Goal: Transaction & Acquisition: Subscribe to service/newsletter

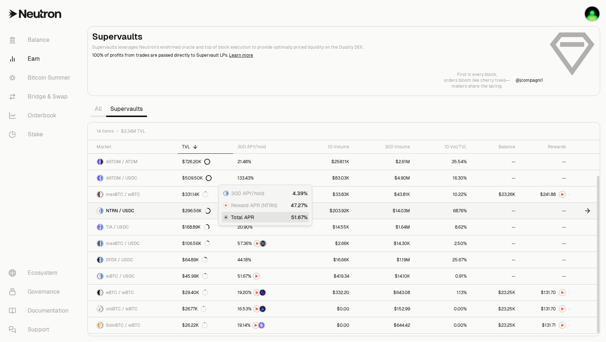
scroll to position [44, 0]
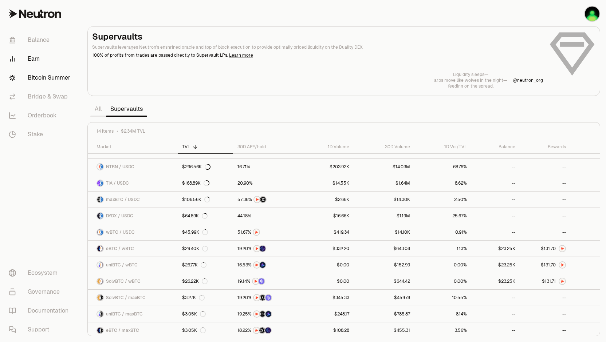
click at [50, 78] on link "Bitcoin Summer" at bounding box center [41, 77] width 76 height 19
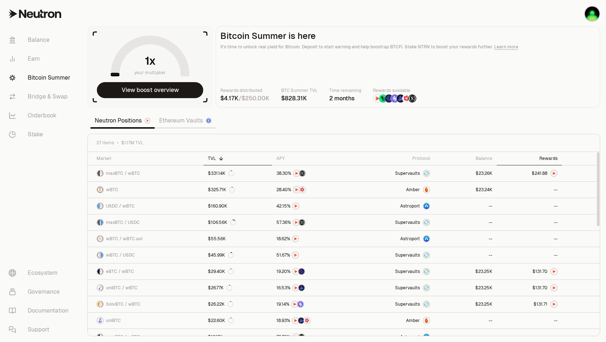
click at [548, 158] on div "Rewards" at bounding box center [529, 159] width 56 height 6
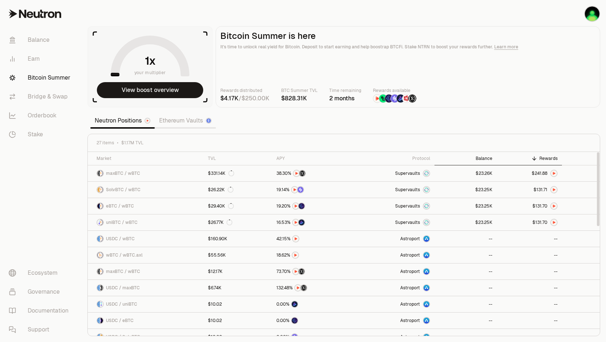
click at [484, 154] on th "Balance" at bounding box center [465, 158] width 62 height 13
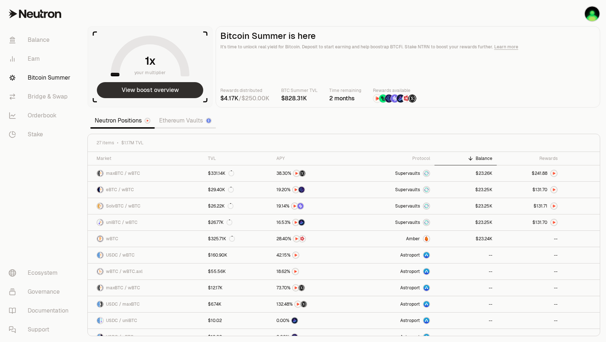
click at [159, 94] on button "View boost overview" at bounding box center [150, 90] width 106 height 16
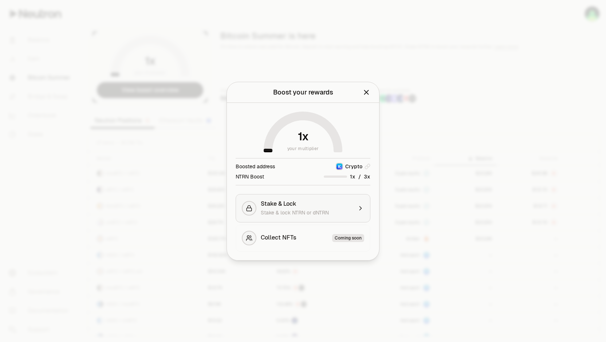
click at [306, 209] on div "Stake & Lock Stake & lock NTRN or dNTRN" at bounding box center [307, 209] width 92 height 16
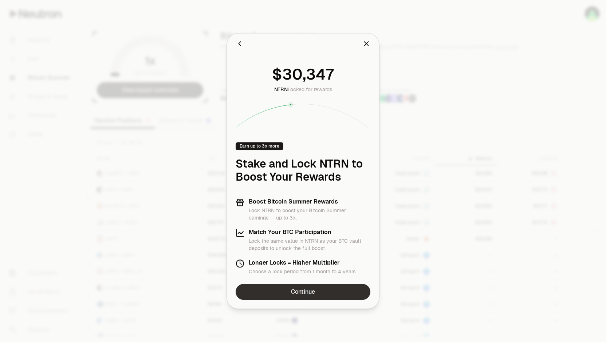
click at [307, 292] on link "Continue" at bounding box center [302, 292] width 135 height 16
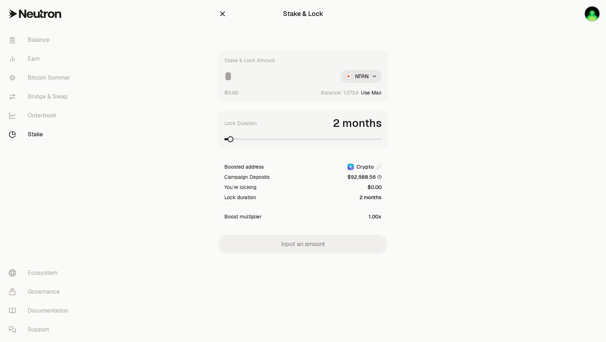
click at [368, 82] on html "Balance Earn Bitcoin Summer Bridge & Swap Orderbook Stake Ecosystem Governance …" at bounding box center [303, 171] width 606 height 342
click at [473, 97] on html "Balance Earn Bitcoin Summer Bridge & Swap Orderbook Stake Ecosystem Governance …" at bounding box center [303, 171] width 606 height 342
click at [381, 138] on span at bounding box center [379, 139] width 6 height 6
click at [381, 142] on span at bounding box center [379, 139] width 6 height 6
click at [263, 81] on input at bounding box center [279, 76] width 110 height 13
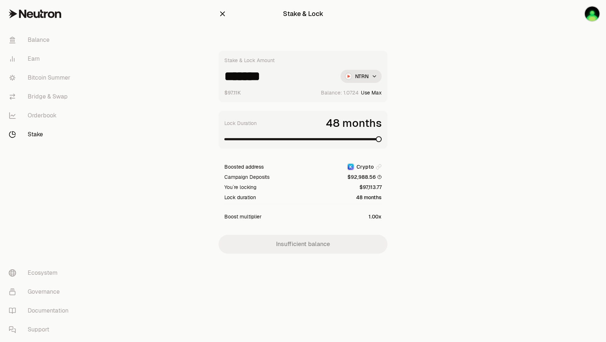
type input "*******"
click at [223, 9] on button "button" at bounding box center [222, 14] width 8 height 10
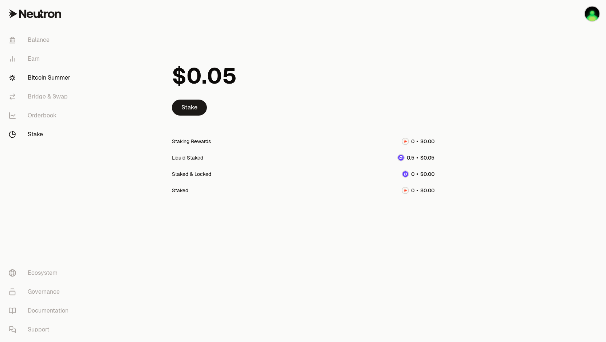
click at [51, 79] on link "Bitcoin Summer" at bounding box center [41, 77] width 76 height 19
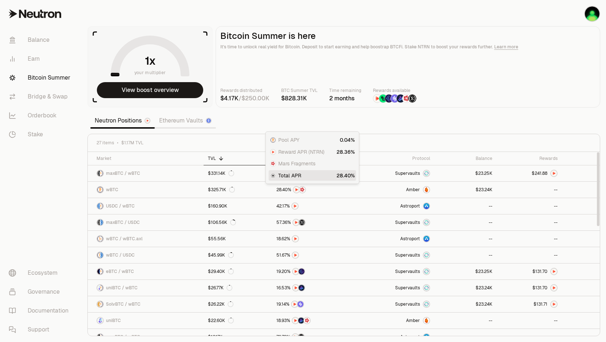
click at [277, 158] on div "Pool APY Reward APR (NTRN) Mars Fragments Total APR" at bounding box center [312, 158] width 87 height 46
click at [283, 159] on div "APY" at bounding box center [312, 159] width 72 height 6
